Goal: Find specific page/section: Find specific page/section

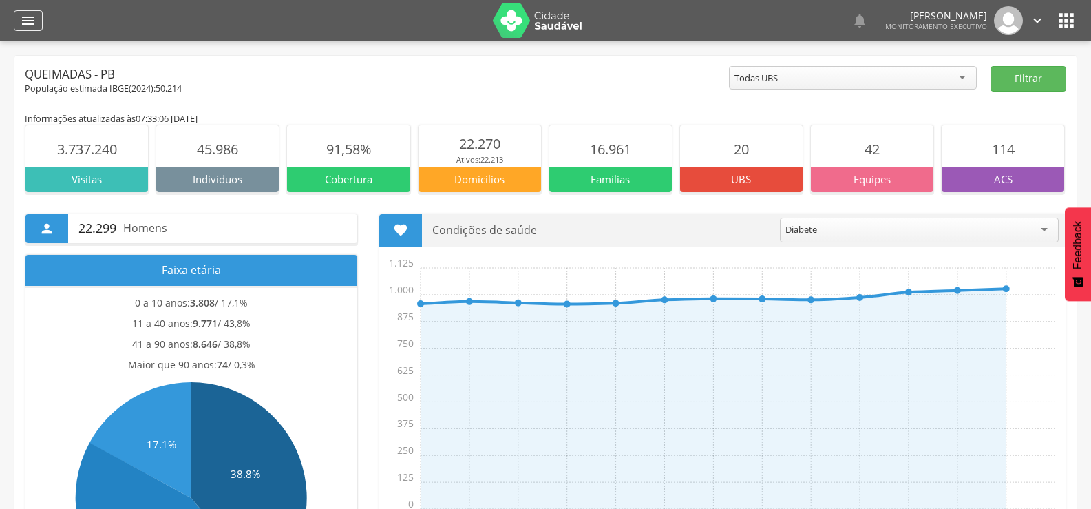
click at [18, 29] on div "" at bounding box center [28, 20] width 29 height 21
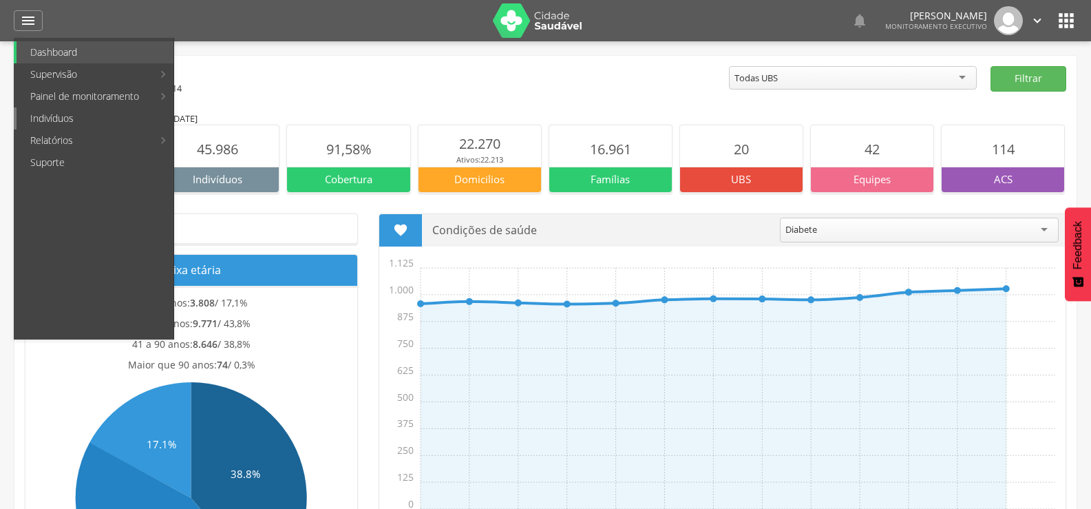
click at [45, 120] on link "Indivíduos" at bounding box center [95, 118] width 157 height 22
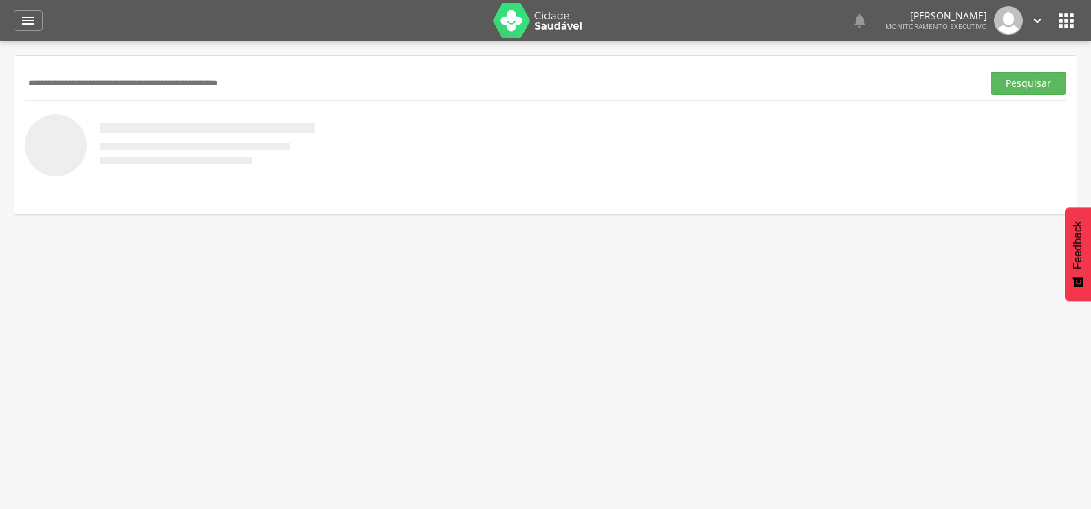
click at [129, 79] on input "text" at bounding box center [501, 83] width 952 height 23
type input "**********"
click at [991, 72] on button "Pesquisar" at bounding box center [1029, 83] width 76 height 23
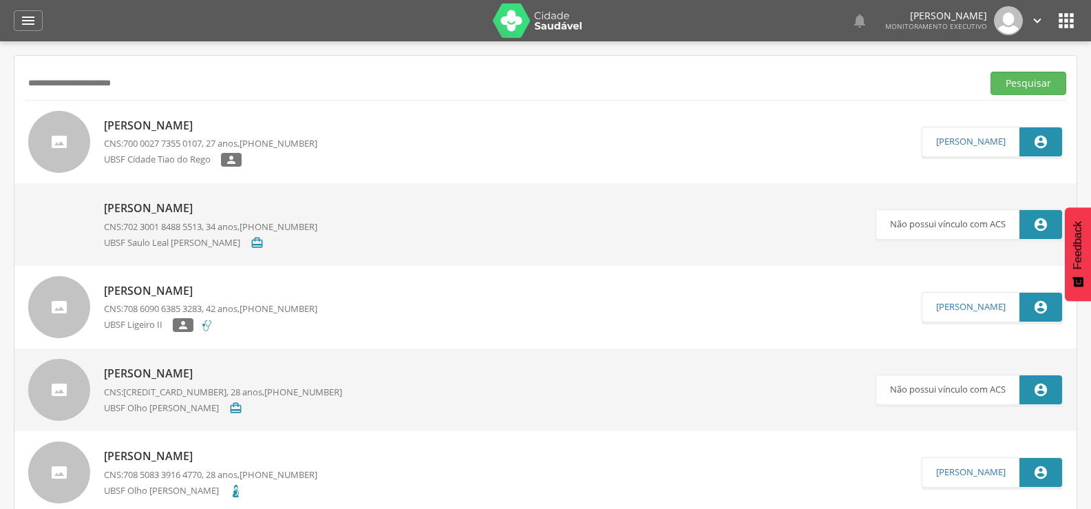
click at [184, 124] on p "[PERSON_NAME]" at bounding box center [210, 126] width 213 height 16
type input "**********"
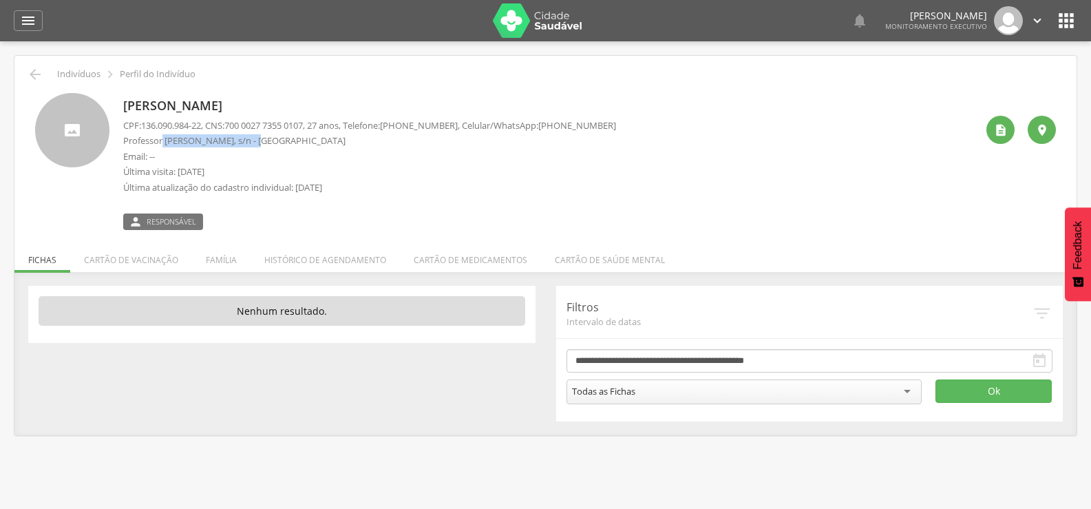
drag, startPoint x: 164, startPoint y: 139, endPoint x: 262, endPoint y: 140, distance: 98.4
click at [262, 140] on p "Professor [PERSON_NAME], s/n - [GEOGRAPHIC_DATA]" at bounding box center [369, 140] width 493 height 13
copy p "[PERSON_NAME]"
click at [36, 74] on icon "" at bounding box center [35, 74] width 17 height 17
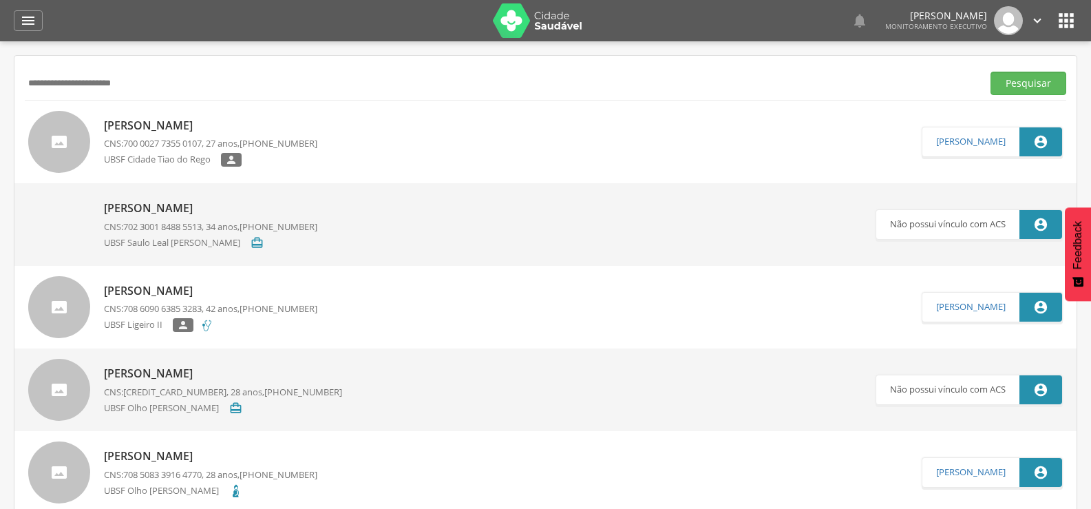
drag, startPoint x: 172, startPoint y: 76, endPoint x: 0, endPoint y: 89, distance: 172.6
click at [0, 89] on div " Supervisão  Distritos  Ubs Coordenador: - Queimadas / PB Intervalo de Tempo…" at bounding box center [545, 295] width 1091 height 509
click at [991, 72] on button "Pesquisar" at bounding box center [1029, 83] width 76 height 23
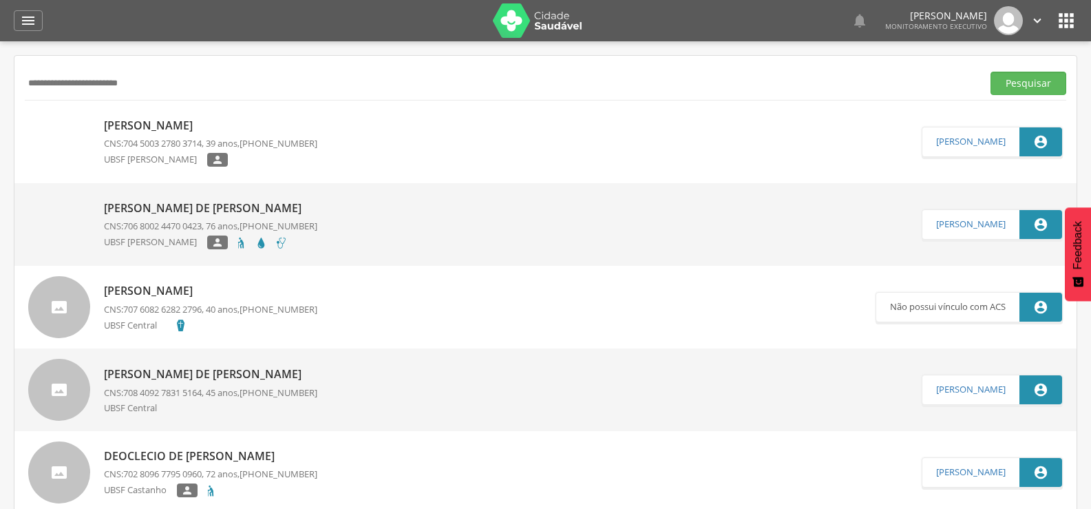
drag, startPoint x: 171, startPoint y: 83, endPoint x: 0, endPoint y: 84, distance: 170.7
click at [0, 84] on div " Supervisão  Distritos  Ubs Coordenador: - Queimadas / PB Intervalo de Tempo…" at bounding box center [545, 295] width 1091 height 509
type input "**********"
click at [991, 72] on button "Pesquisar" at bounding box center [1029, 83] width 76 height 23
